Goal: Communication & Community: Answer question/provide support

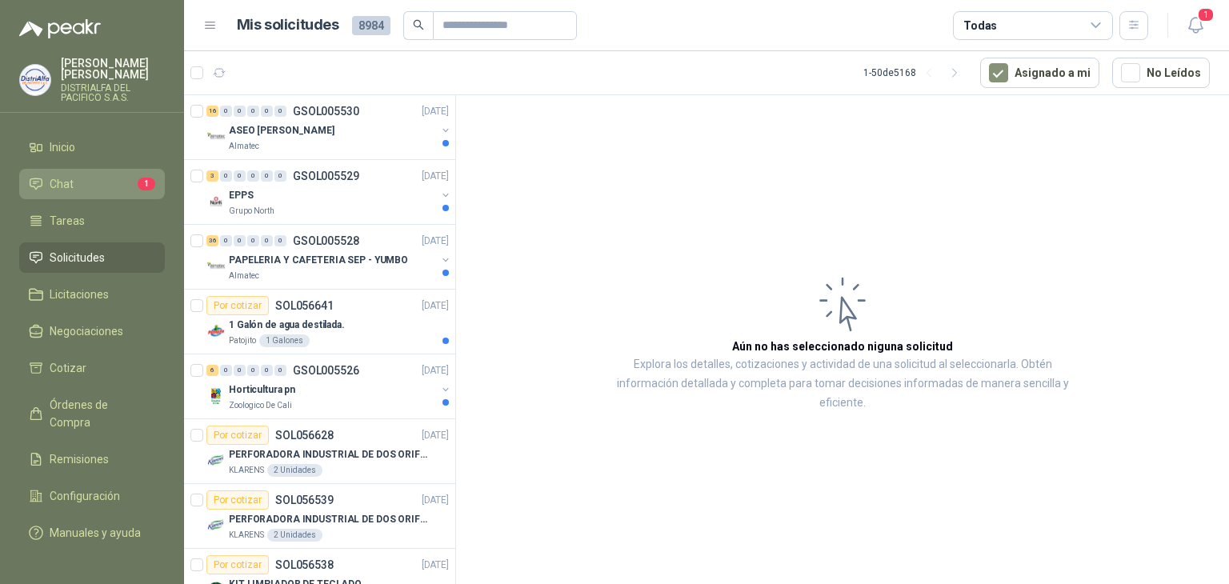
click at [88, 190] on li "Chat 1" at bounding box center [92, 184] width 126 height 18
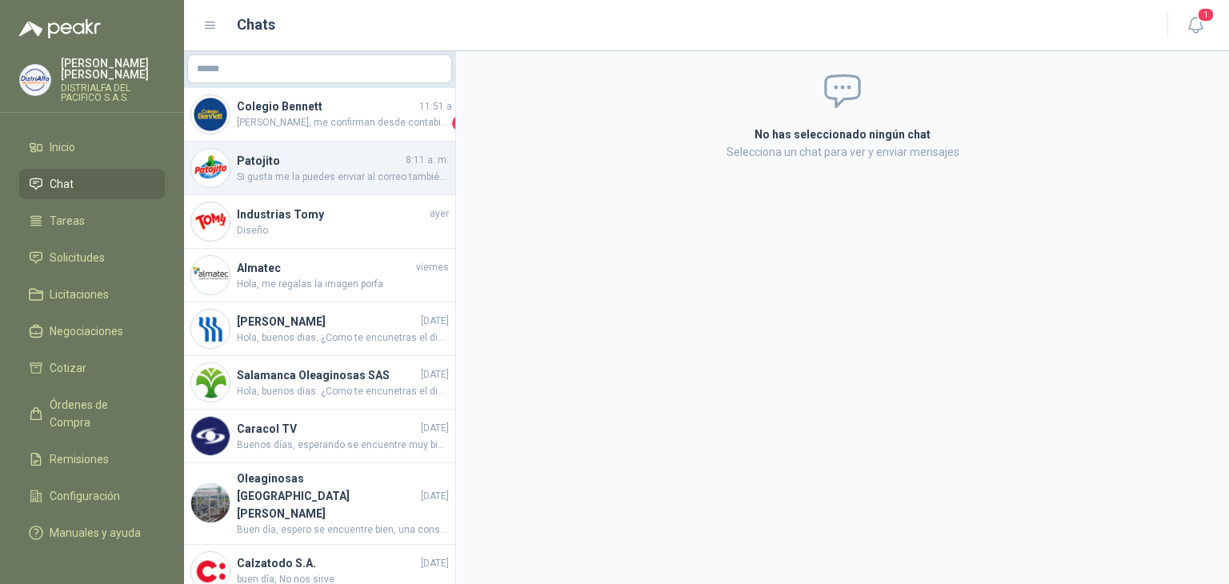
click at [342, 177] on span "Si gusta me la puedes enviar al correo también o a mi whatsapp" at bounding box center [343, 177] width 212 height 15
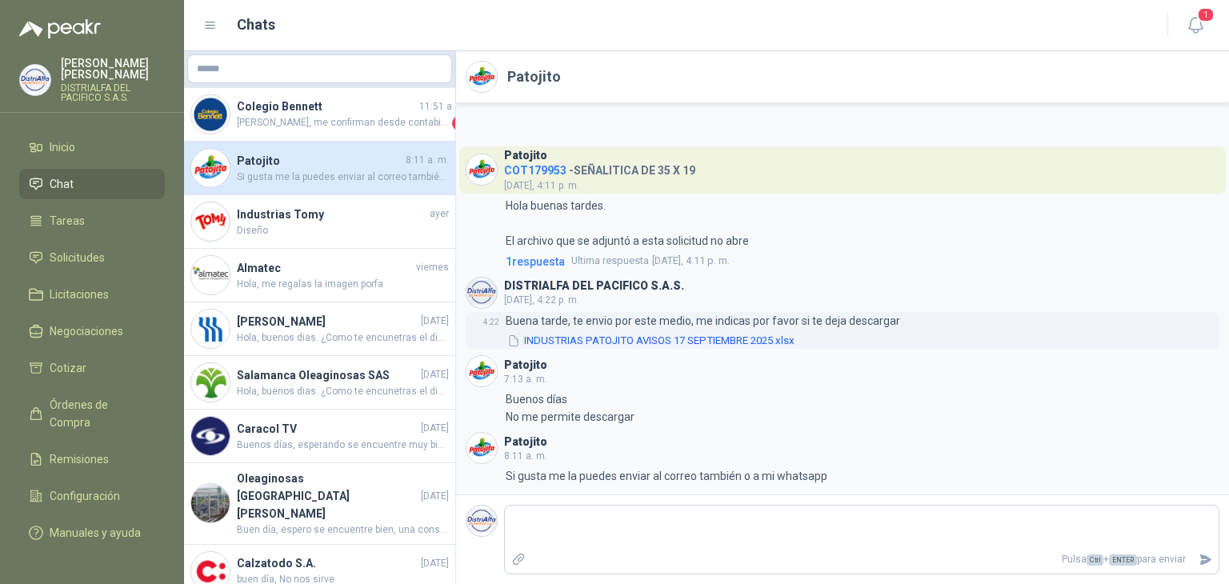
click at [618, 340] on button "INDUSTRIAS PATOJITO AVISOS 17 SEPTIEMBRE 2025.xlsx" at bounding box center [651, 341] width 290 height 17
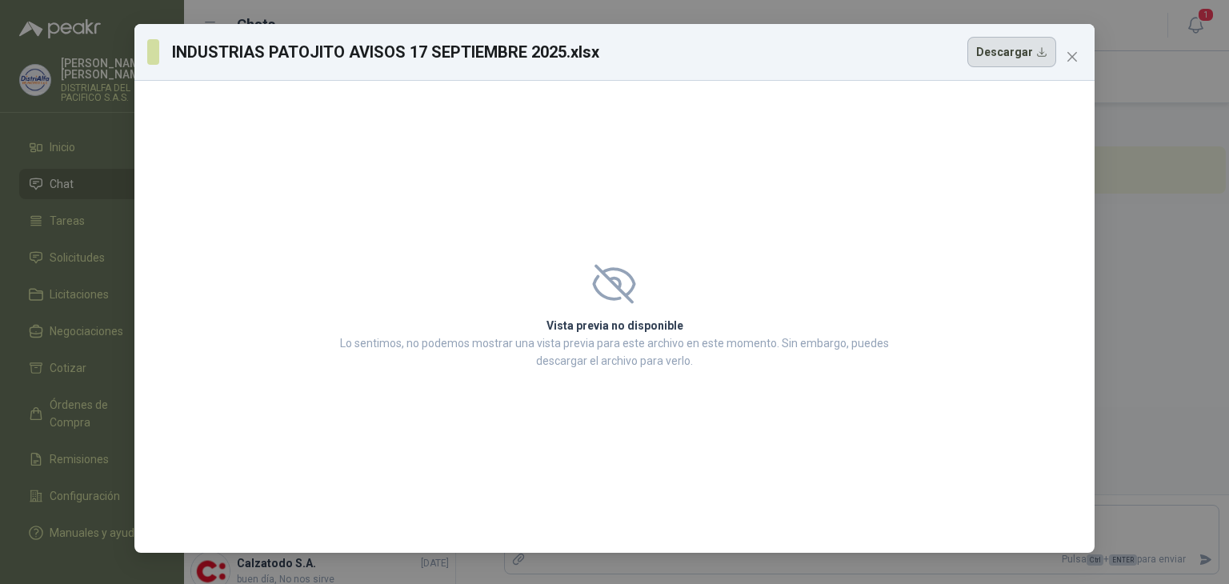
click at [1025, 49] on button "Descargar" at bounding box center [1011, 52] width 89 height 30
click at [1033, 274] on div "Vista previa no disponible Lo sentimos, no podemos mostrar una vista previa par…" at bounding box center [614, 317] width 960 height 472
click at [1071, 54] on icon "close" at bounding box center [1072, 56] width 13 height 13
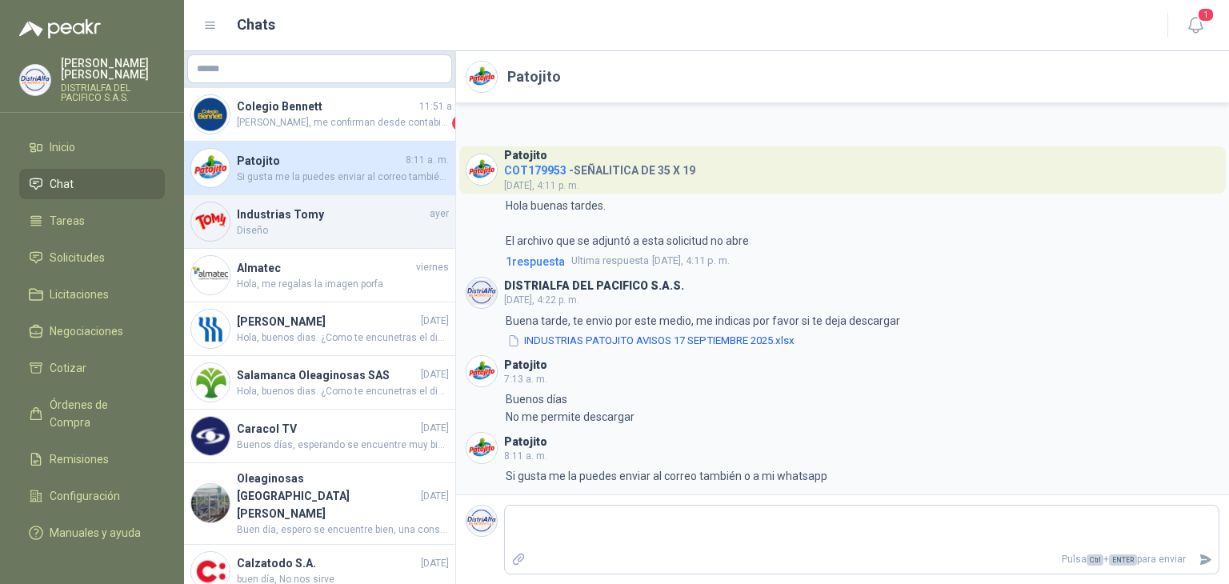
click at [334, 207] on h4 "Industrias Tomy" at bounding box center [332, 215] width 190 height 18
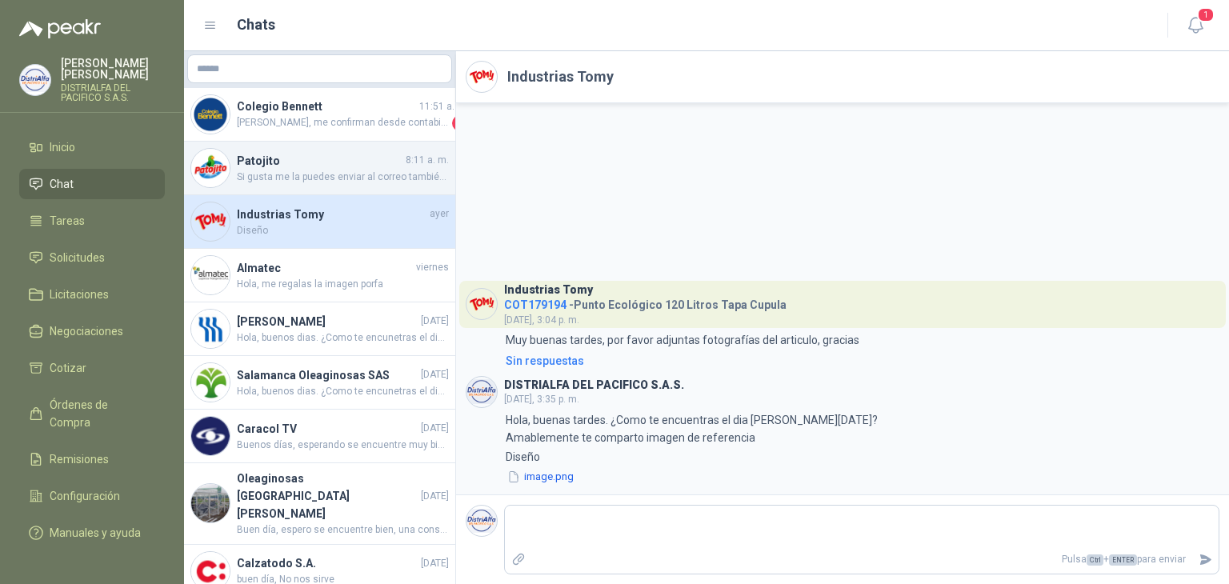
click at [346, 152] on h4 "Patojito" at bounding box center [320, 161] width 166 height 18
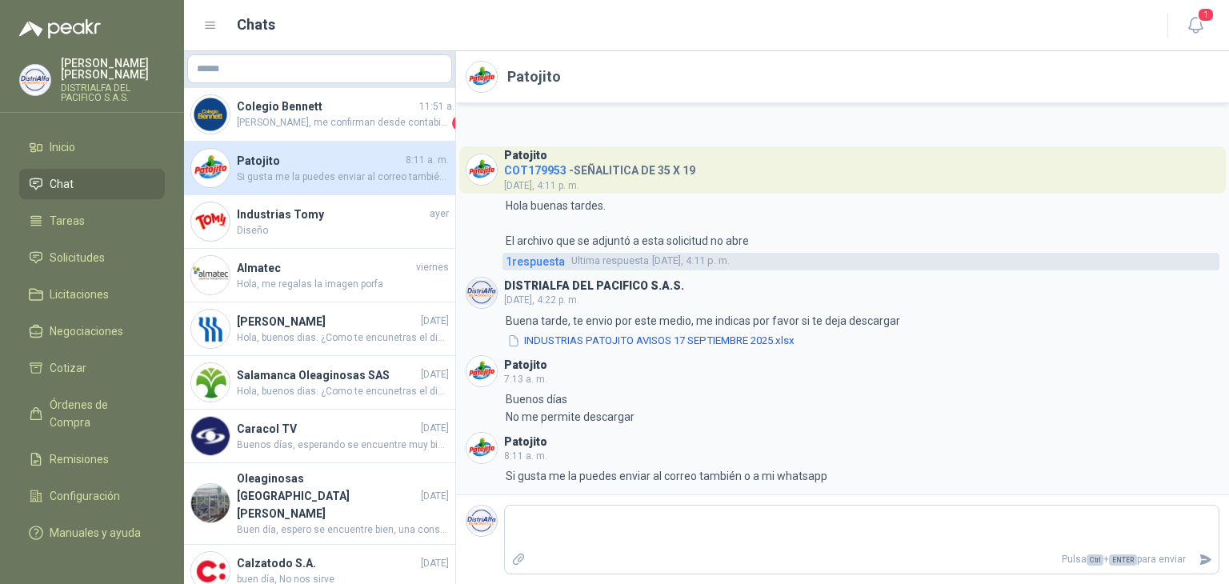
click at [571, 262] on span "Ultima respuesta" at bounding box center [610, 261] width 78 height 16
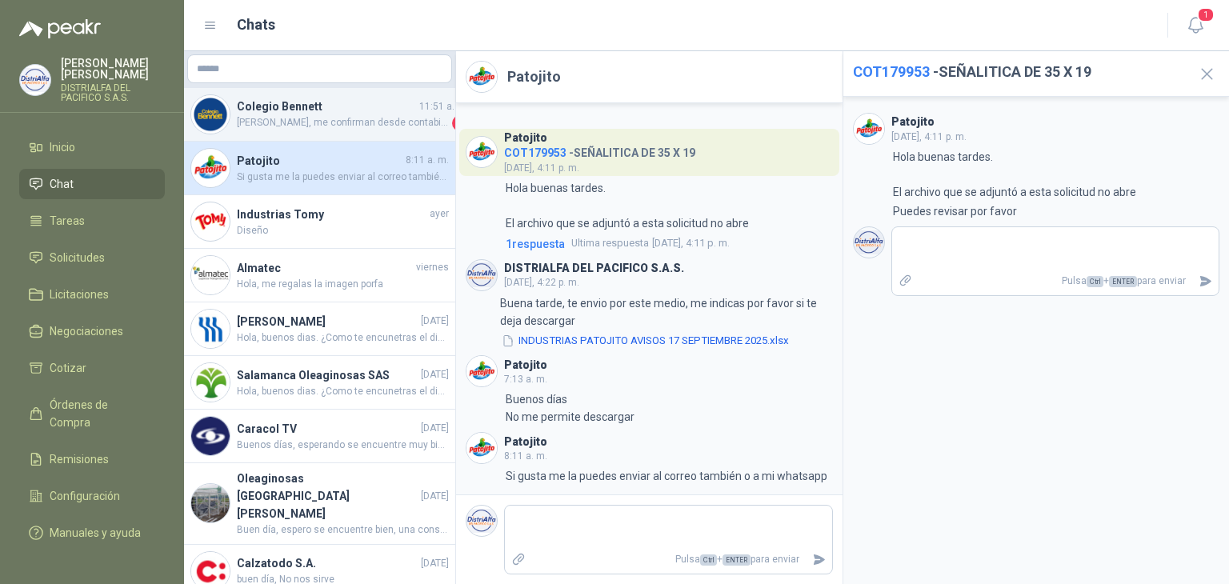
click at [330, 105] on h4 "Colegio Bennett" at bounding box center [326, 107] width 179 height 18
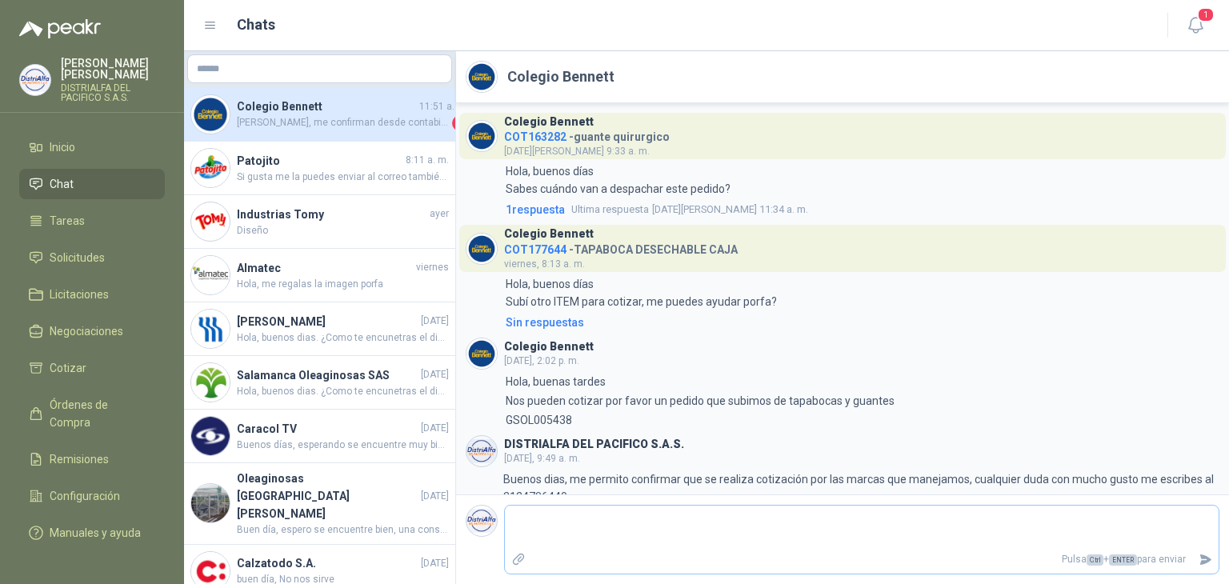
scroll to position [617, 0]
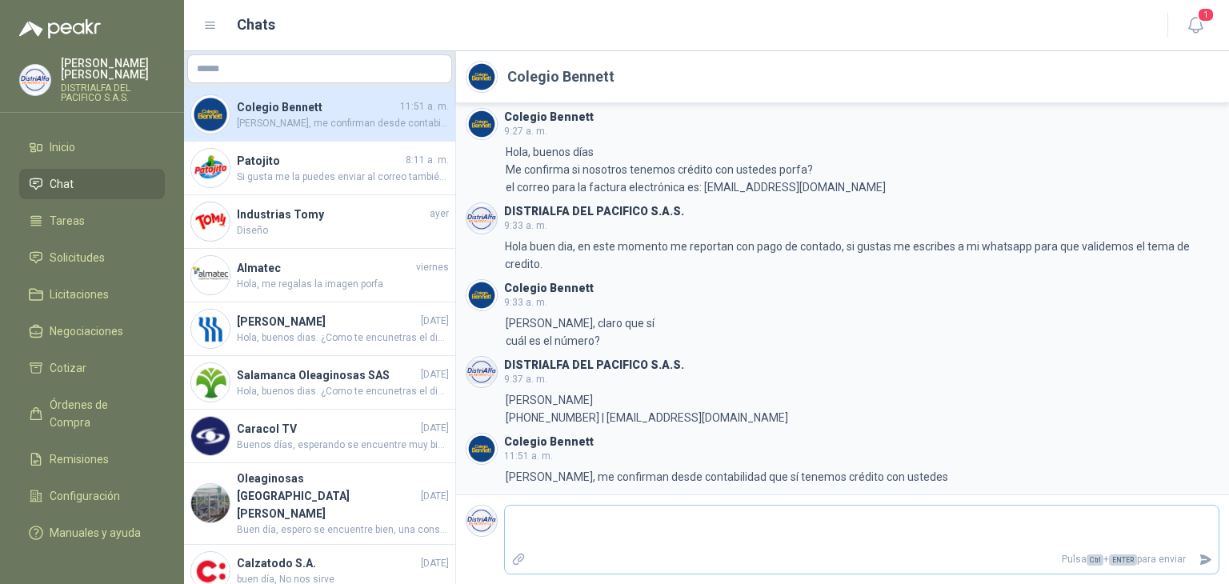
click at [788, 511] on textarea at bounding box center [862, 527] width 714 height 37
click at [1200, 15] on span "1" at bounding box center [1206, 14] width 18 height 15
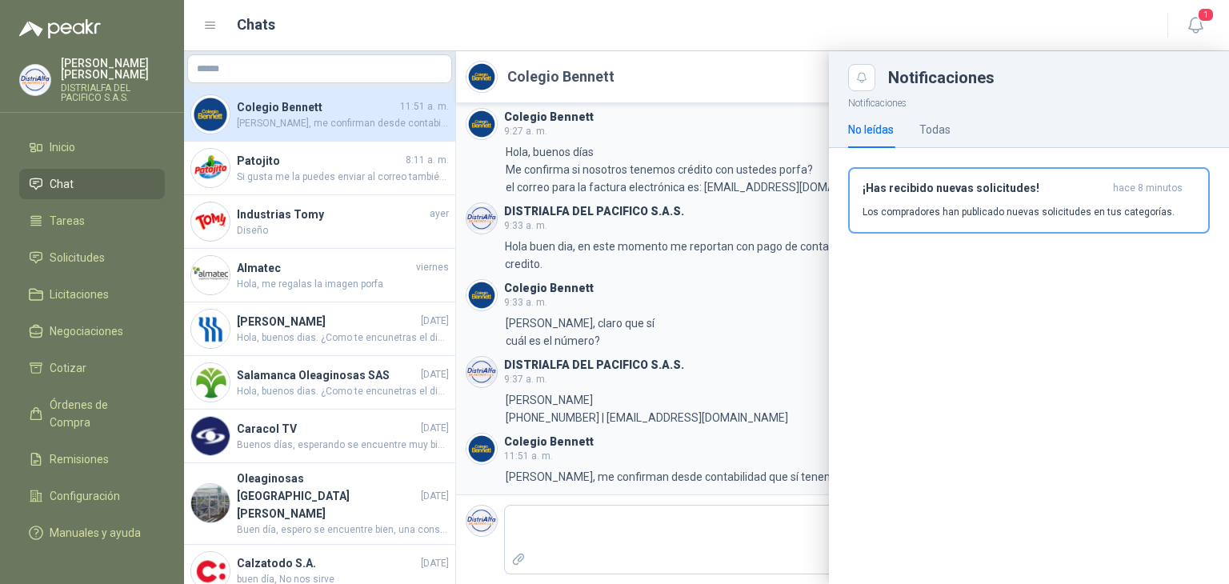
click at [254, 167] on div at bounding box center [706, 317] width 1045 height 533
